Goal: Entertainment & Leisure: Consume media (video, audio)

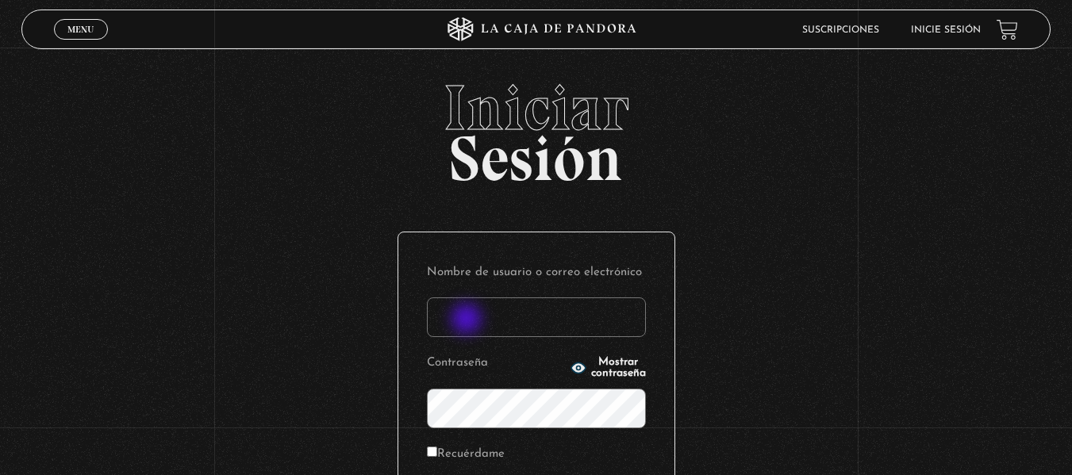
click at [468, 321] on input "Nombre de usuario o correo electrónico" at bounding box center [536, 318] width 219 height 40
type input "[EMAIL_ADDRESS][DOMAIN_NAME]"
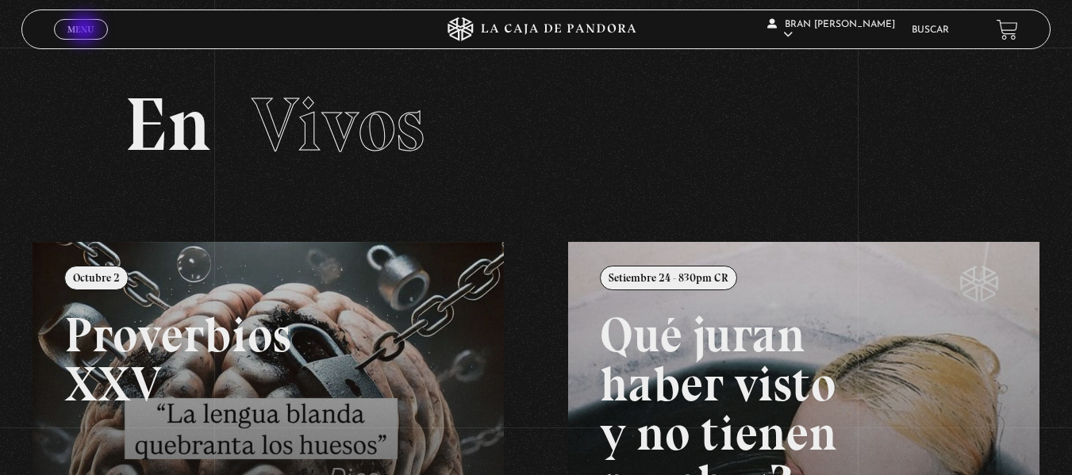
click at [86, 30] on span "Menu" at bounding box center [80, 30] width 26 height 10
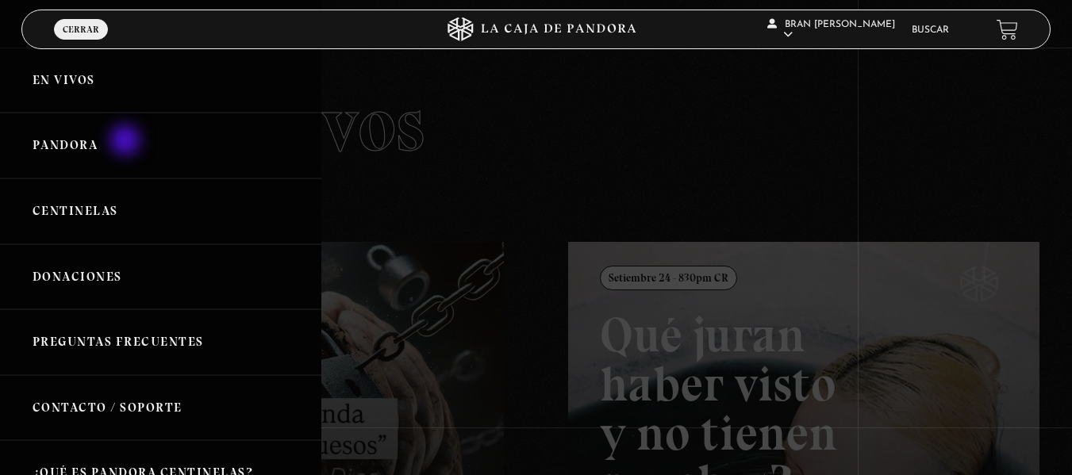
click at [127, 142] on link "Pandora" at bounding box center [160, 146] width 321 height 66
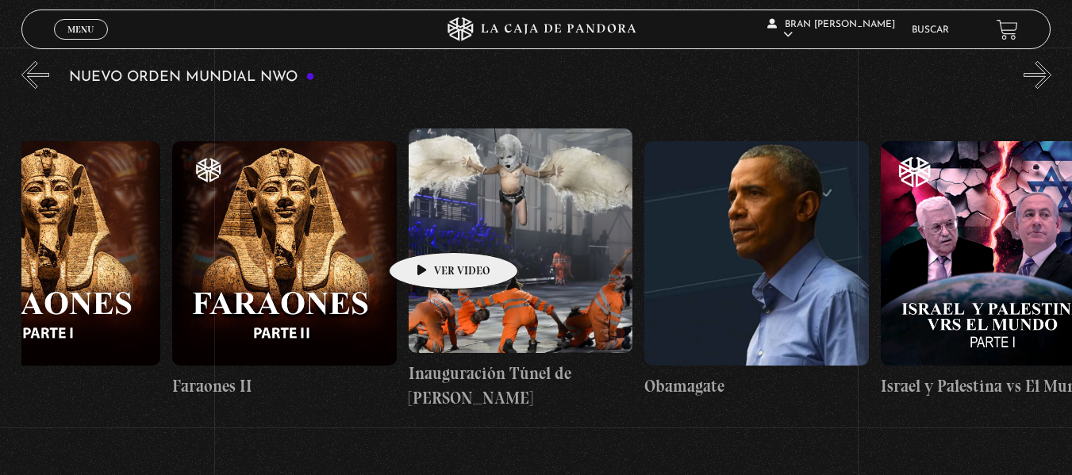
scroll to position [0, 16612]
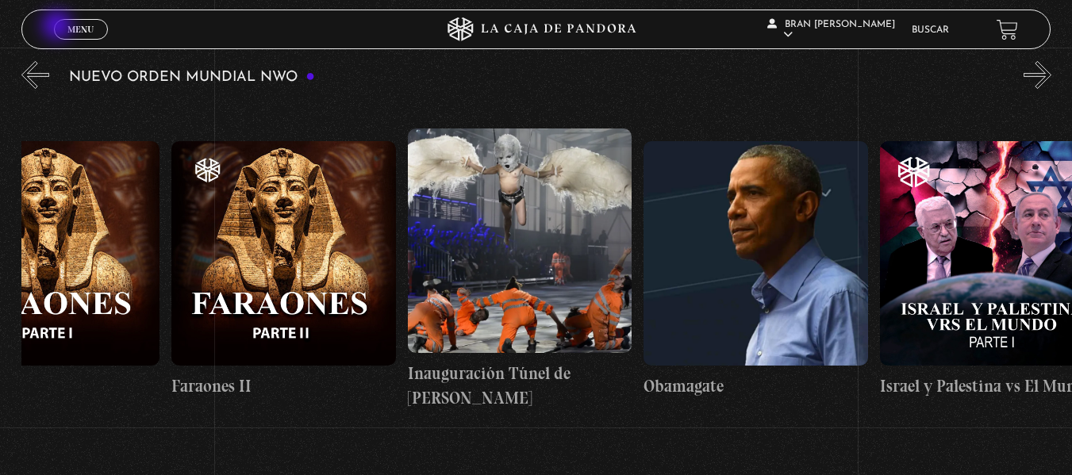
drag, startPoint x: 428, startPoint y: 228, endPoint x: 106, endPoint y: 24, distance: 382.3
click at [106, 24] on header "Menu Cerrar Bran [PERSON_NAME] En vivos Pandora Centinelas Mi cuenta Salir [GEO…" at bounding box center [535, 30] width 1029 height 40
click at [106, 24] on div "Menu Cerrar" at bounding box center [214, 29] width 321 height 38
click at [83, 30] on span "Menu" at bounding box center [80, 30] width 26 height 10
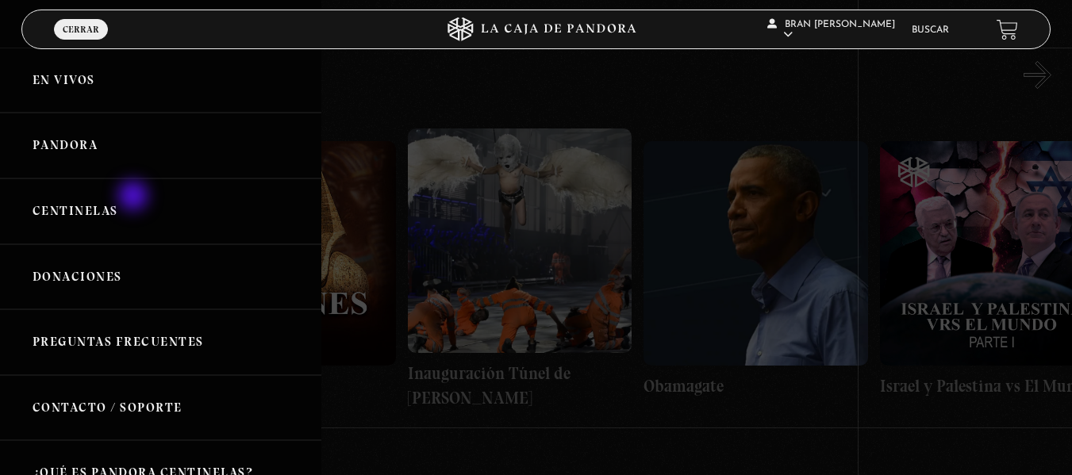
click at [135, 198] on link "Centinelas" at bounding box center [160, 212] width 321 height 66
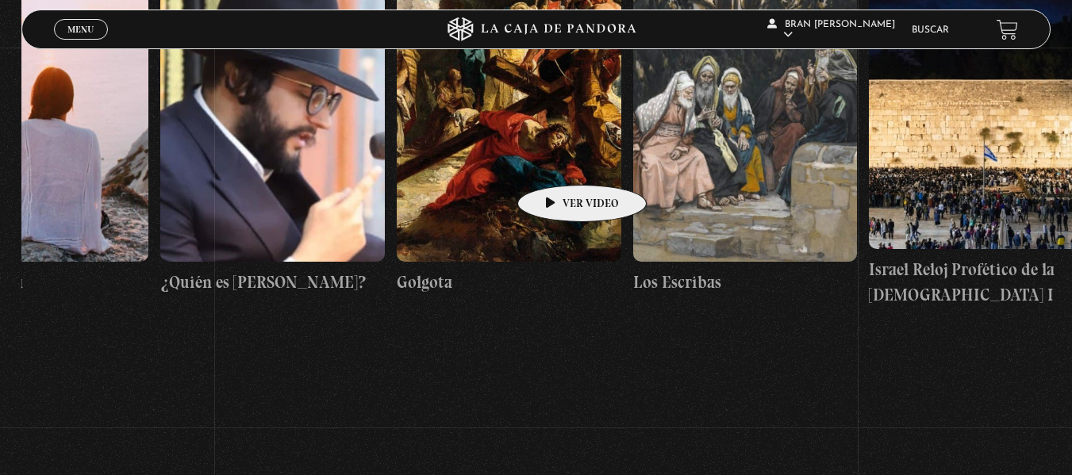
scroll to position [0, 26559]
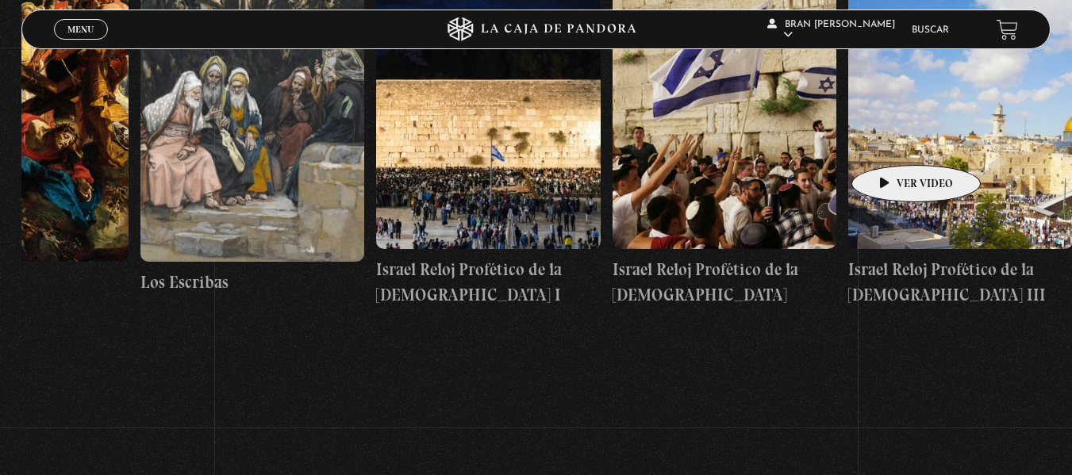
click at [891, 141] on figure at bounding box center [960, 114] width 225 height 269
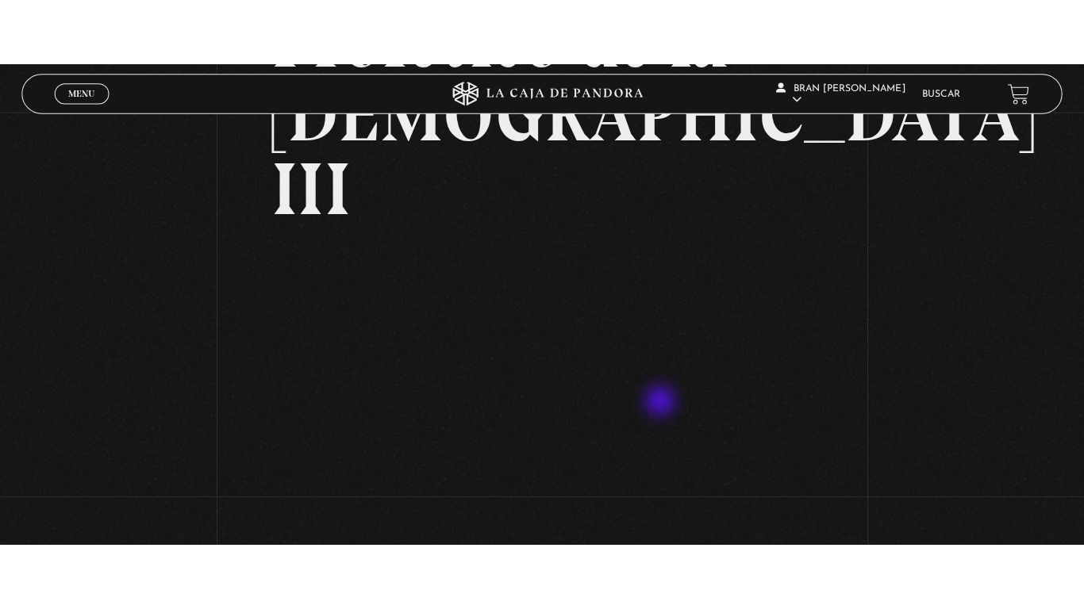
scroll to position [259, 0]
